Goal: Task Accomplishment & Management: Complete application form

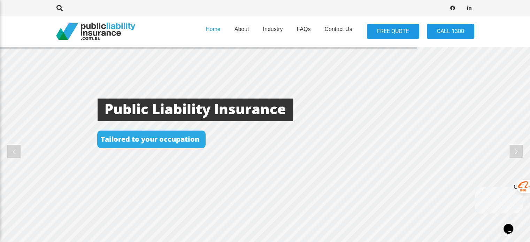
click at [395, 33] on link "FREE QUOTE" at bounding box center [393, 32] width 52 height 16
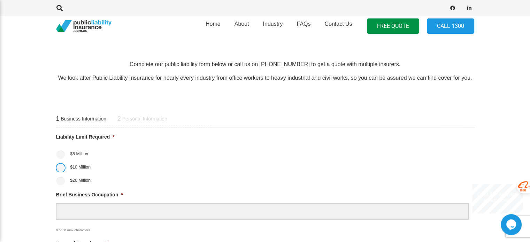
click at [61, 166] on input "$10 Million" at bounding box center [61, 168] width 8 height 8
radio input "true"
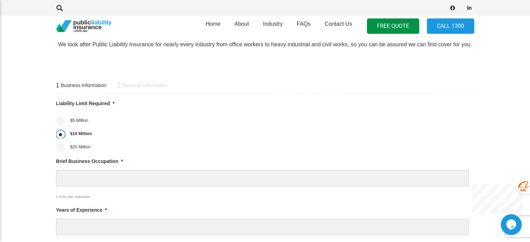
scroll to position [279, 0]
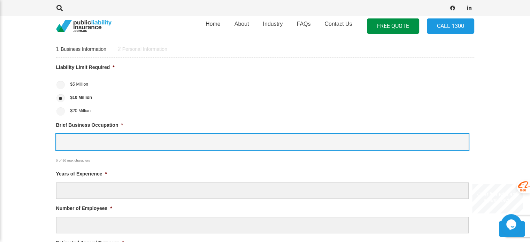
click at [87, 148] on input "Brief Business Occupation *" at bounding box center [262, 142] width 413 height 16
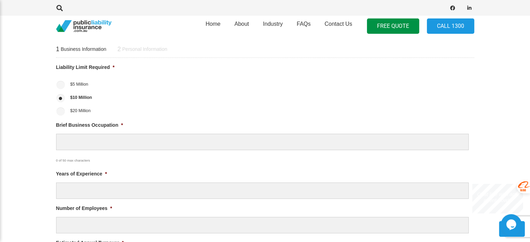
click at [121, 123] on span "*" at bounding box center [122, 125] width 2 height 6
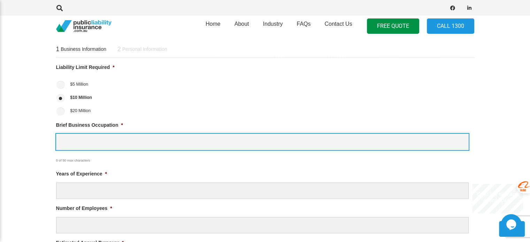
click at [121, 134] on input "Brief Business Occupation *" at bounding box center [262, 142] width 413 height 16
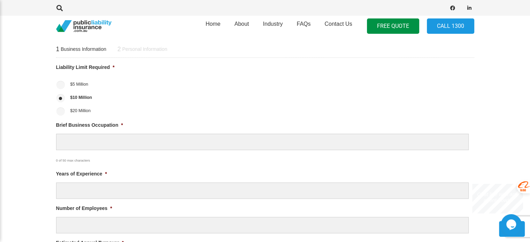
click at [105, 126] on label "Brief Business Occupation *" at bounding box center [89, 125] width 67 height 6
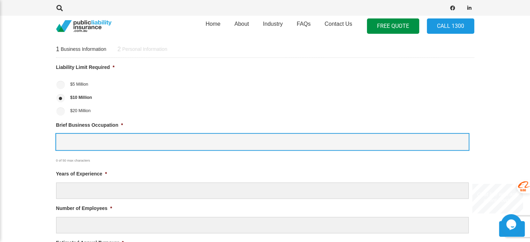
click at [105, 134] on input "Brief Business Occupation *" at bounding box center [262, 142] width 413 height 16
click at [74, 143] on input "Brief Business Occupation *" at bounding box center [262, 142] width 413 height 16
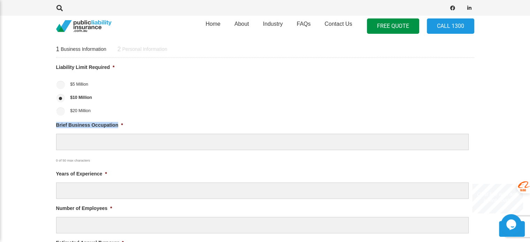
drag, startPoint x: 54, startPoint y: 124, endPoint x: 119, endPoint y: 125, distance: 64.9
click at [119, 125] on div "1 Business Information 2 Personal Information Liability Limit Required * $5 Mil…" at bounding box center [265, 221] width 435 height 372
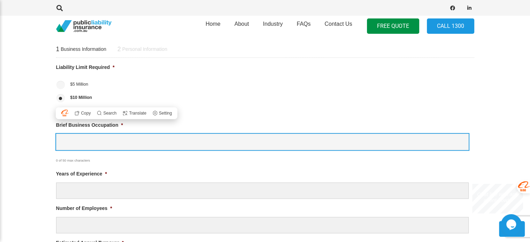
click at [106, 138] on input "Brief Business Occupation *" at bounding box center [262, 142] width 413 height 16
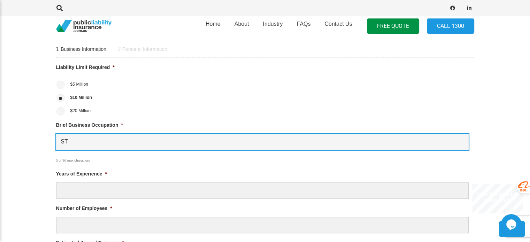
type input "S"
type input "MARKET STALL"
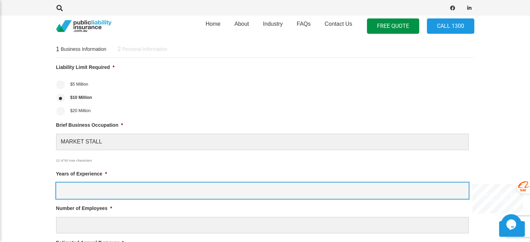
click at [102, 197] on input "Years of Experience *" at bounding box center [262, 191] width 413 height 16
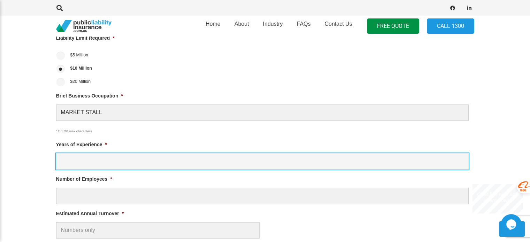
scroll to position [349, 0]
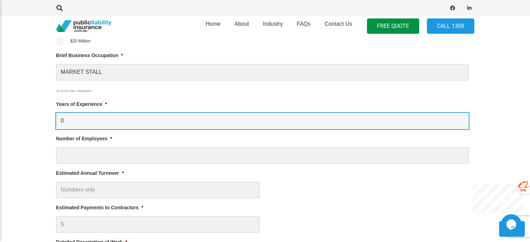
type input "0"
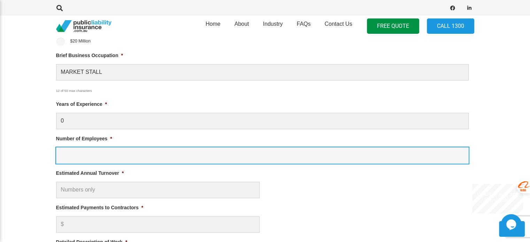
click at [77, 153] on input "Number of Employees *" at bounding box center [262, 156] width 413 height 16
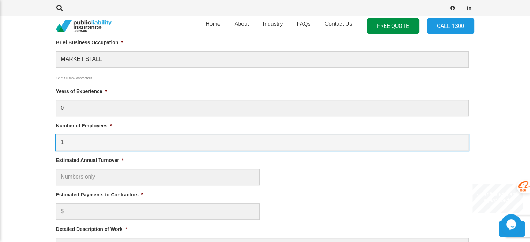
scroll to position [384, 0]
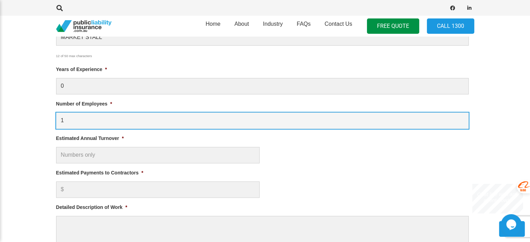
type input "1"
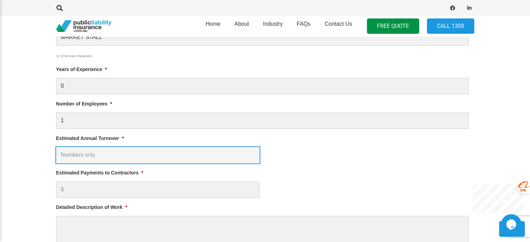
click at [78, 157] on input "Estimated Annual Turnover *" at bounding box center [158, 155] width 204 height 16
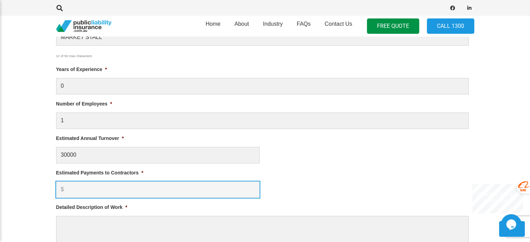
type input "$ 30,000.00"
click at [90, 191] on input "Estimated Payments to Contractors *" at bounding box center [158, 190] width 204 height 16
type input "0"
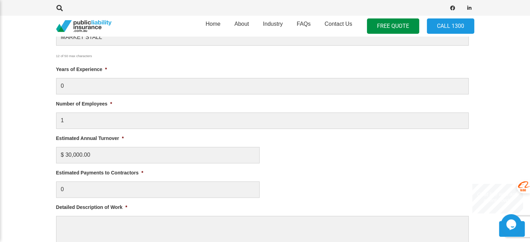
click at [124, 170] on label "Estimated Payments to Contractors *" at bounding box center [100, 173] width 88 height 6
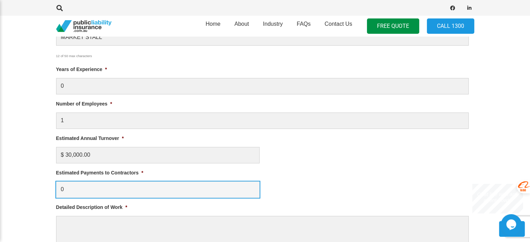
click at [124, 182] on input "0" at bounding box center [158, 190] width 204 height 16
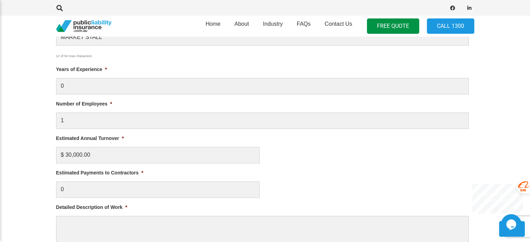
click at [122, 171] on label "Estimated Payments to Contractors *" at bounding box center [100, 173] width 88 height 6
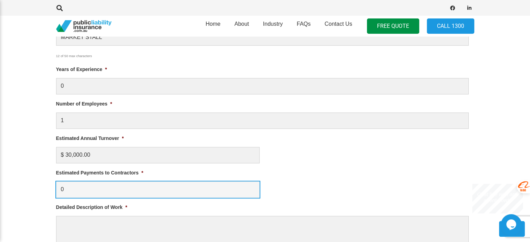
click at [122, 182] on input "0" at bounding box center [158, 190] width 204 height 16
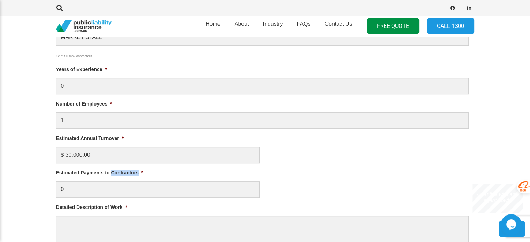
click at [122, 171] on label "Estimated Payments to Contractors *" at bounding box center [100, 173] width 88 height 6
click at [122, 182] on input "0" at bounding box center [158, 190] width 204 height 16
click at [98, 172] on label "Estimated Payments to Contractors *" at bounding box center [100, 173] width 88 height 6
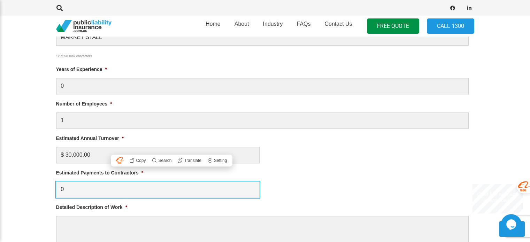
click at [98, 182] on input "0" at bounding box center [158, 190] width 204 height 16
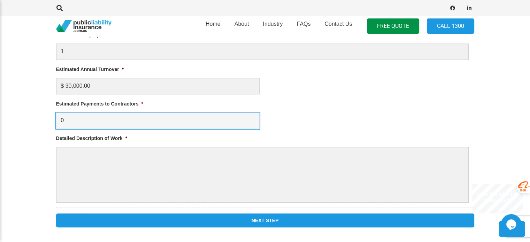
scroll to position [453, 0]
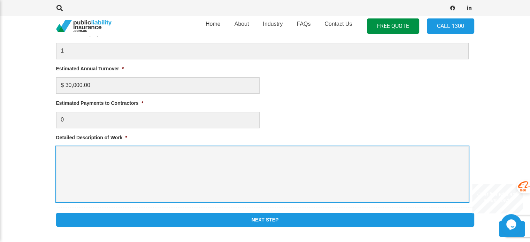
click at [68, 170] on textarea "Detailed Description of Work *" at bounding box center [262, 174] width 413 height 56
click at [63, 154] on textarea "Detailed Description of Work *" at bounding box center [262, 174] width 413 height 56
